Goal: Information Seeking & Learning: Learn about a topic

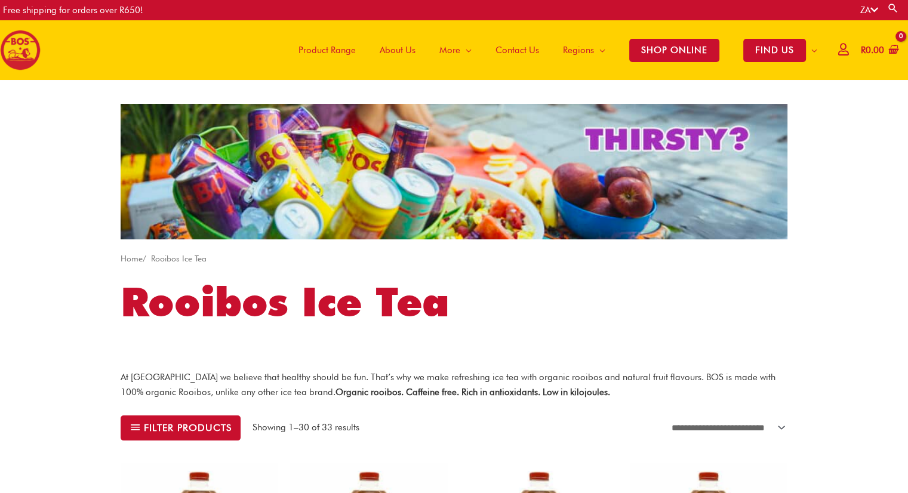
click at [386, 46] on span "About Us" at bounding box center [398, 50] width 36 height 36
